Goal: Information Seeking & Learning: Learn about a topic

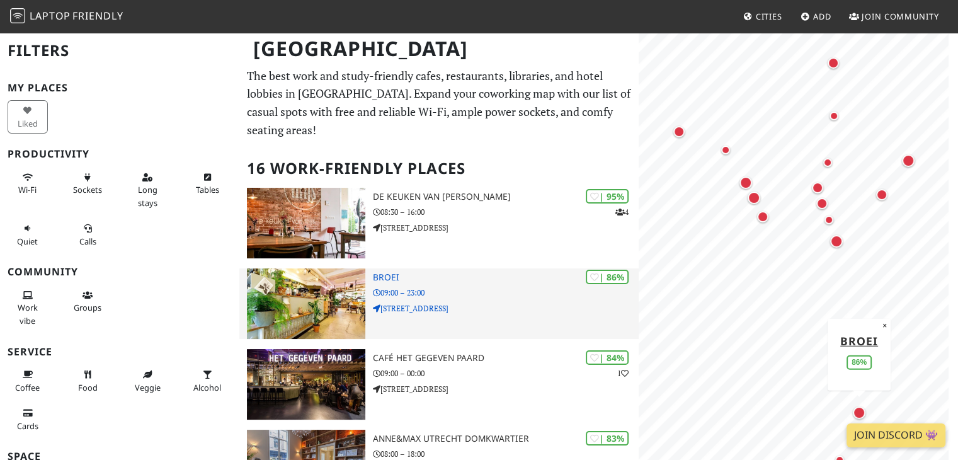
click at [319, 290] on img at bounding box center [306, 303] width 118 height 71
